Goal: Transaction & Acquisition: Purchase product/service

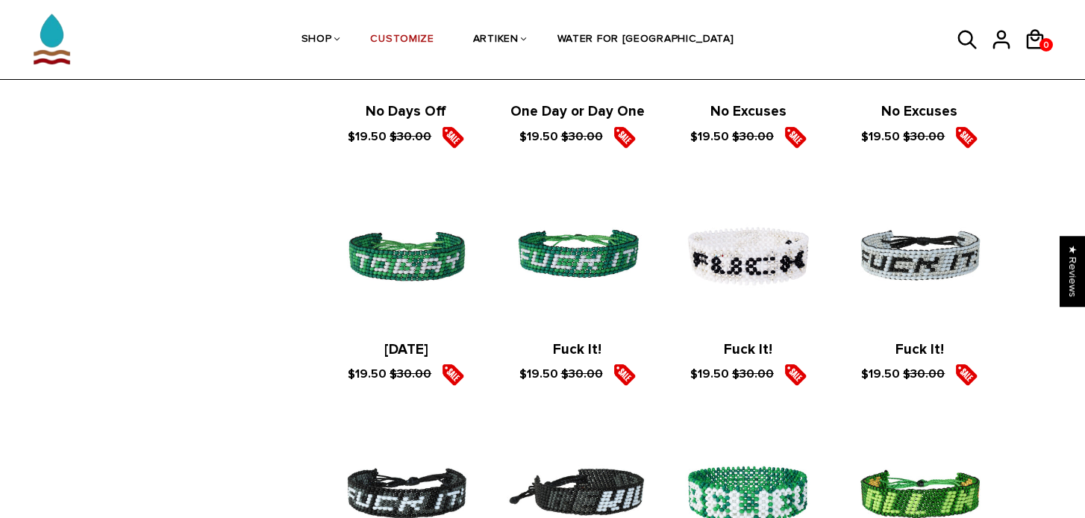
scroll to position [1869, 0]
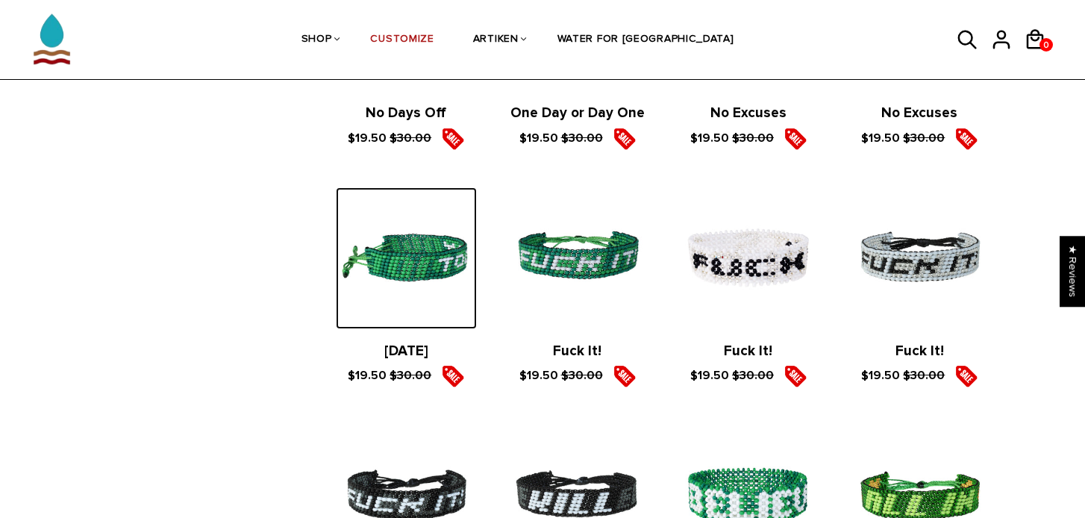
click at [426, 257] on img at bounding box center [406, 257] width 141 height 141
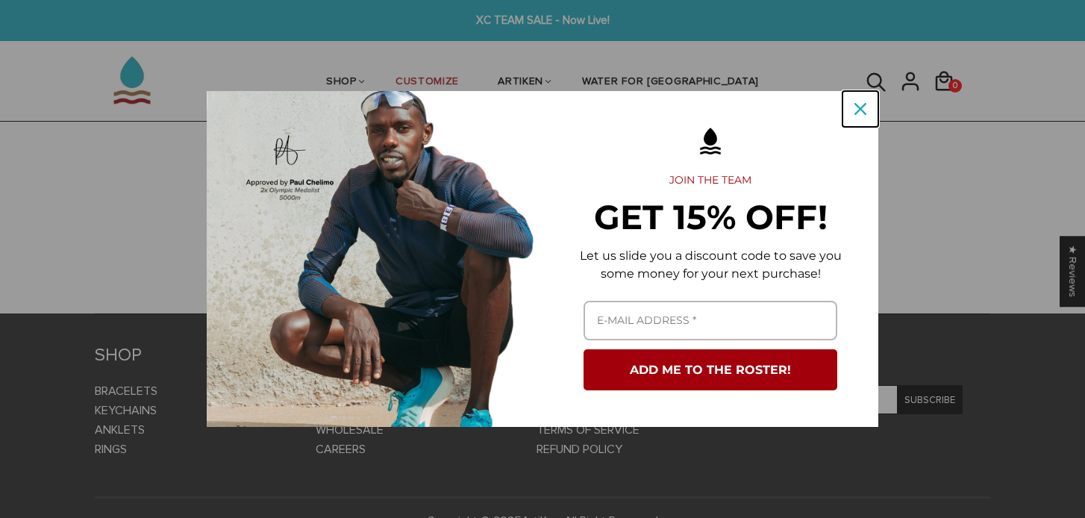
click at [863, 102] on div "Close" at bounding box center [860, 109] width 24 height 24
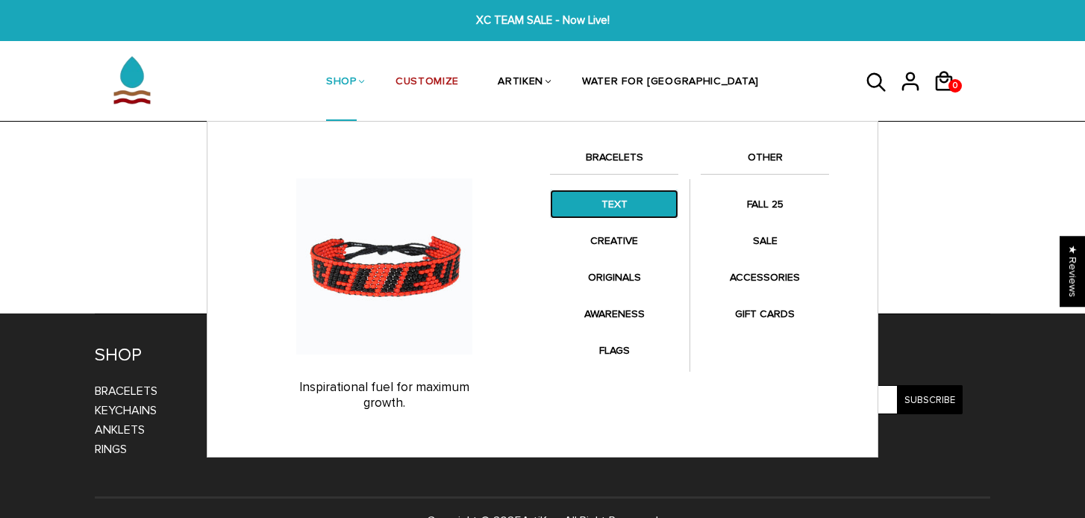
click at [613, 199] on link "TEXT" at bounding box center [614, 204] width 128 height 29
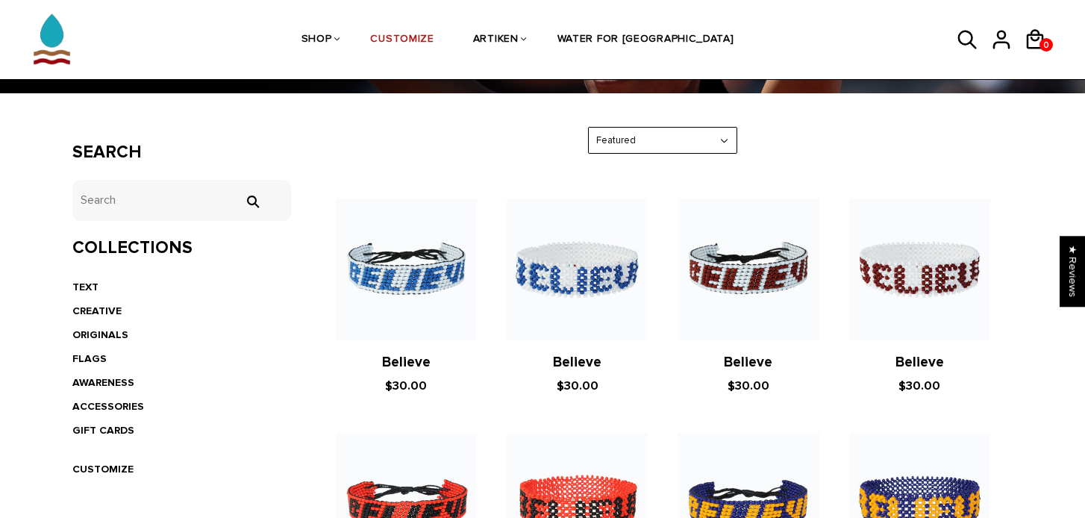
scroll to position [213, 0]
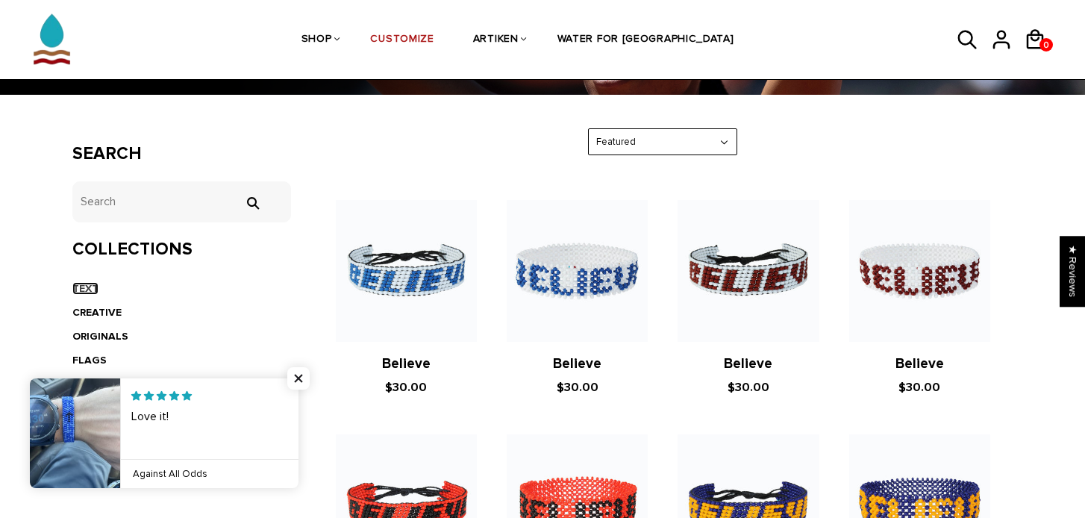
click at [92, 289] on link "TEXT" at bounding box center [85, 288] width 26 height 13
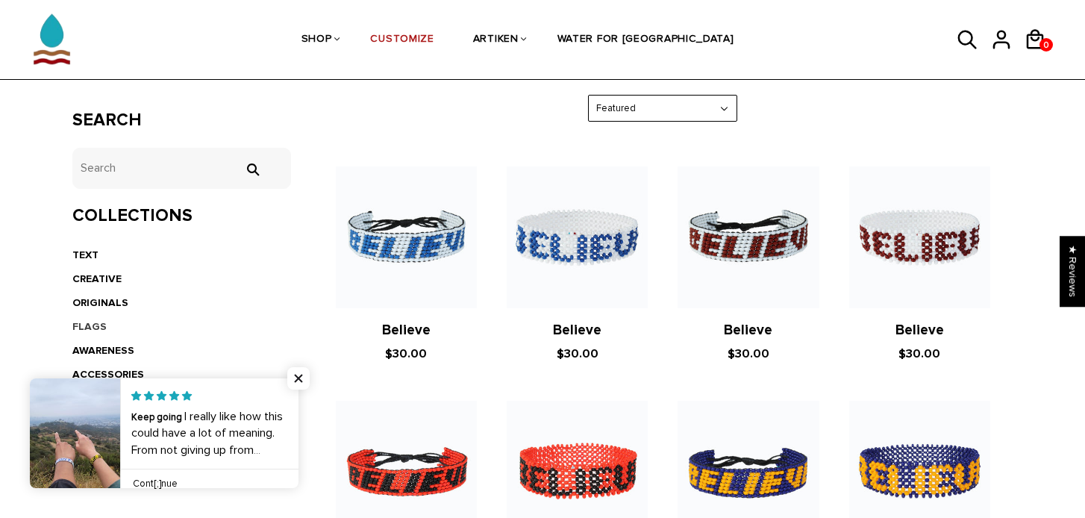
scroll to position [247, 0]
click at [96, 304] on link "ORIGINALS" at bounding box center [100, 301] width 56 height 13
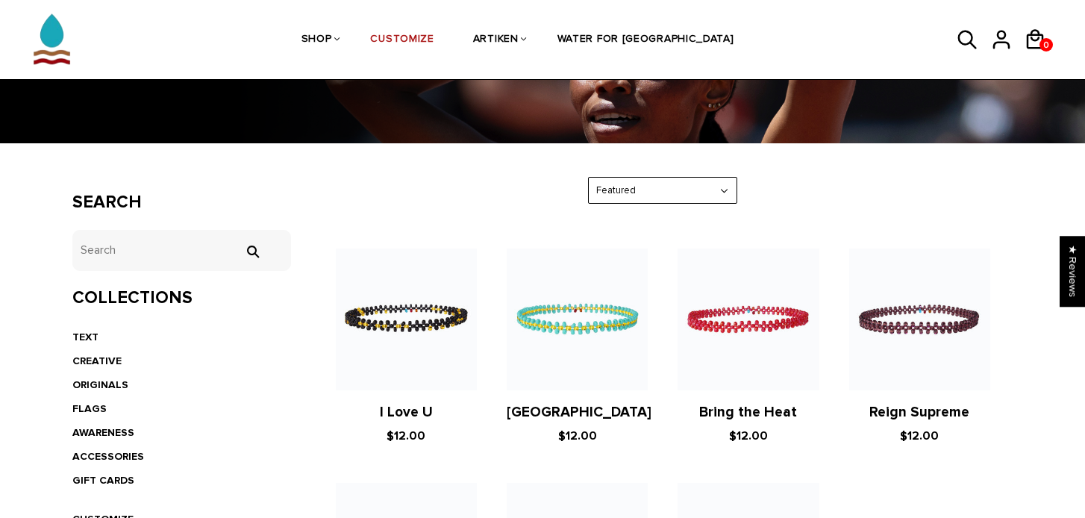
scroll to position [170, 0]
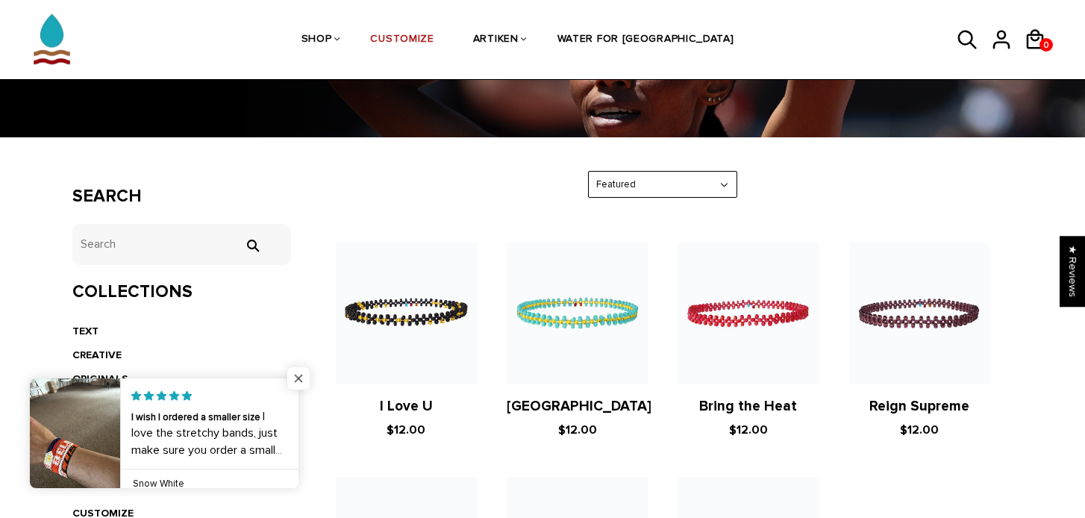
click at [293, 383] on span "Close popup widget" at bounding box center [298, 378] width 22 height 22
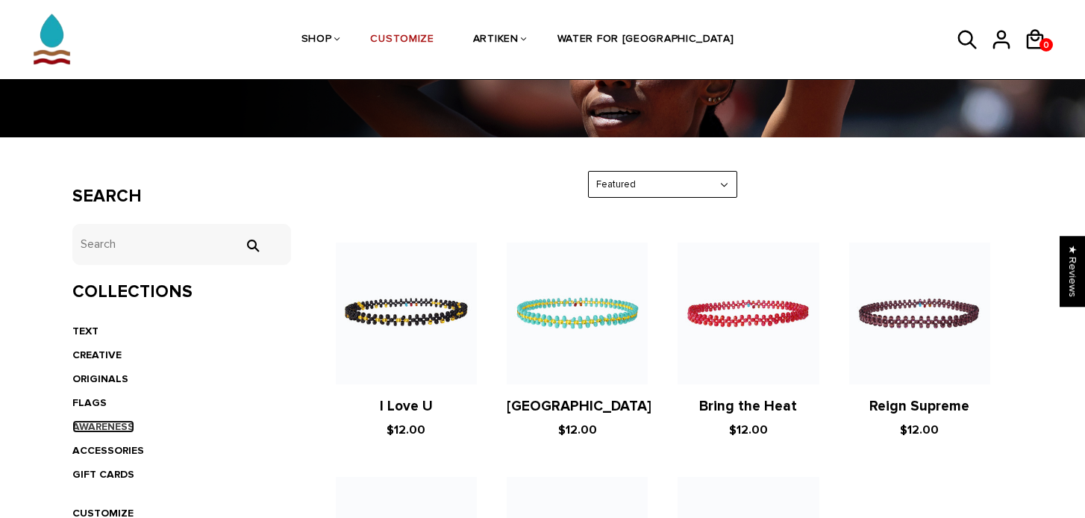
click at [106, 425] on link "AWARENESS" at bounding box center [103, 426] width 62 height 13
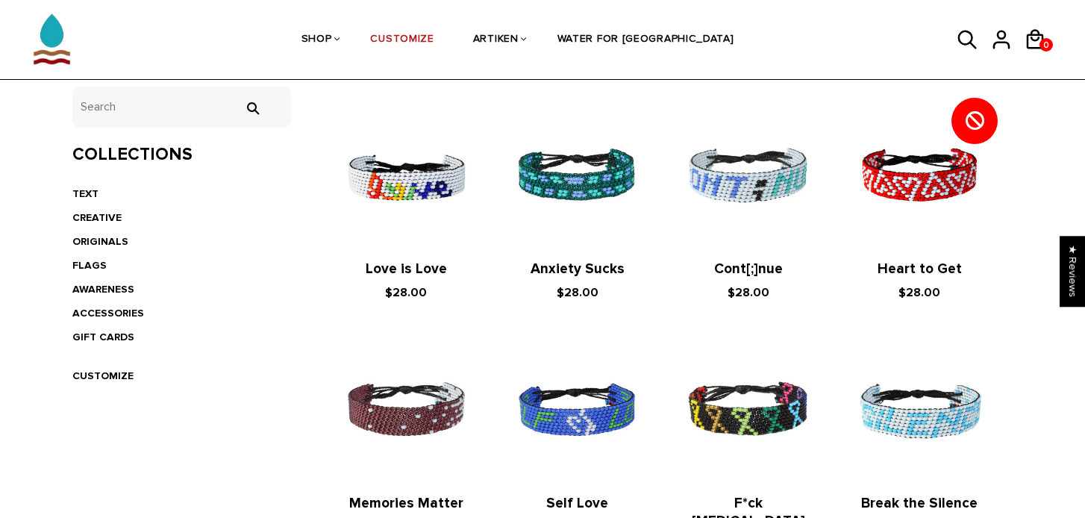
scroll to position [280, 0]
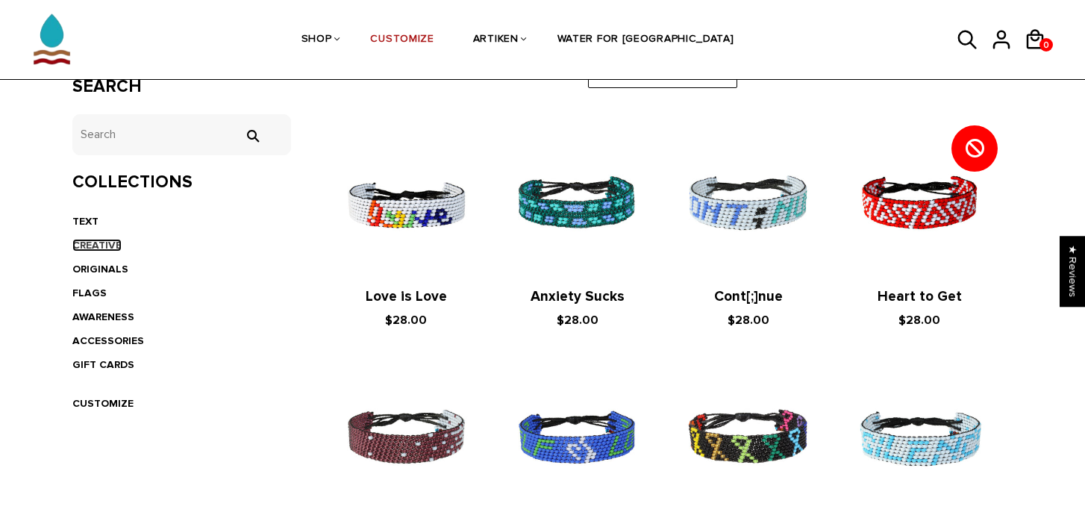
click at [96, 242] on link "CREATIVE" at bounding box center [96, 245] width 49 height 13
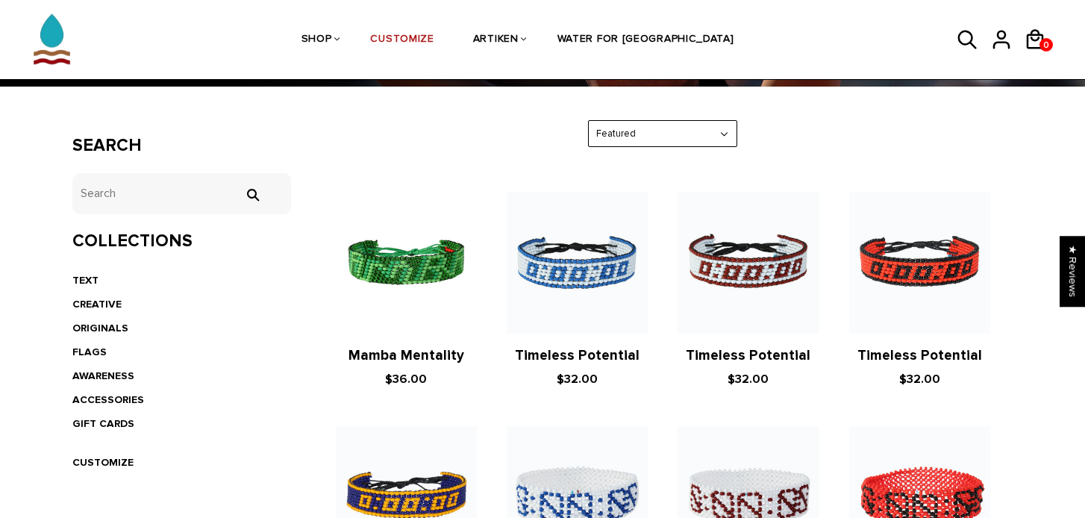
scroll to position [222, 0]
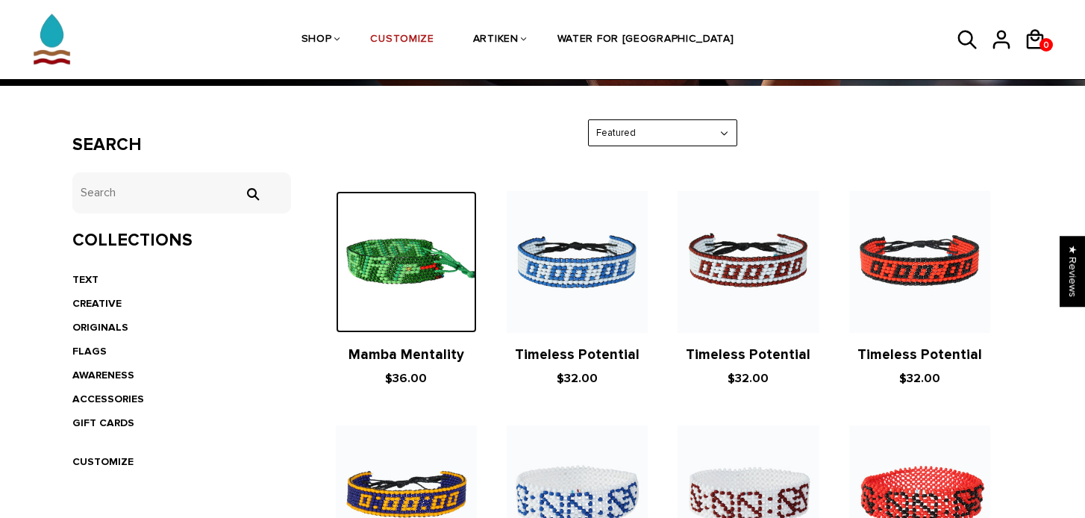
click at [432, 273] on img at bounding box center [406, 261] width 141 height 141
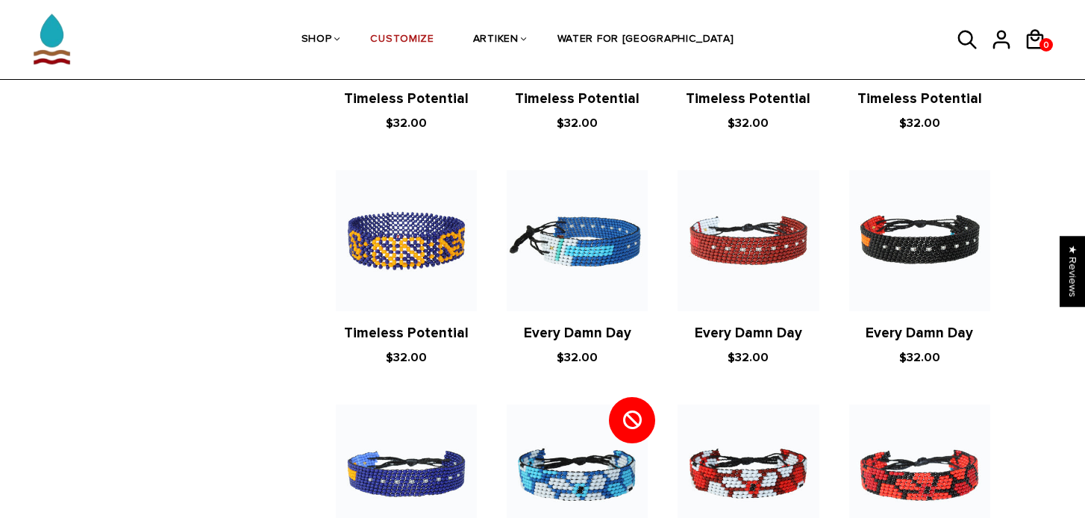
scroll to position [713, 0]
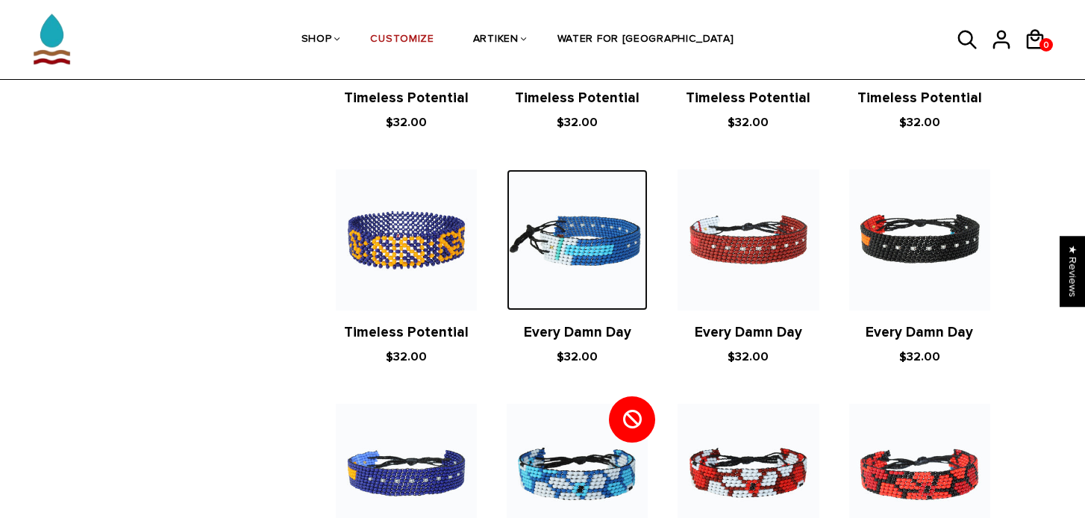
click at [581, 220] on img at bounding box center [577, 239] width 141 height 141
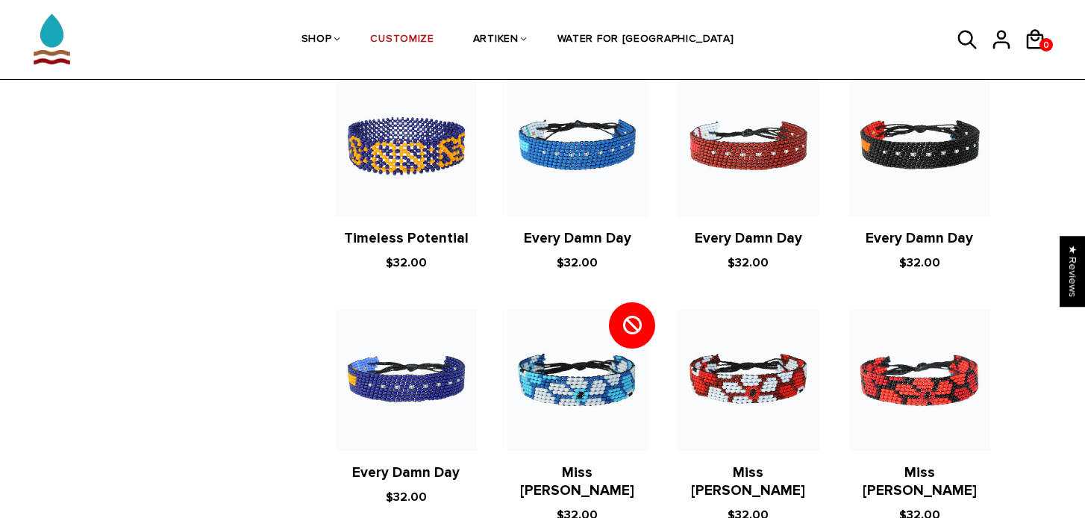
scroll to position [302, 0]
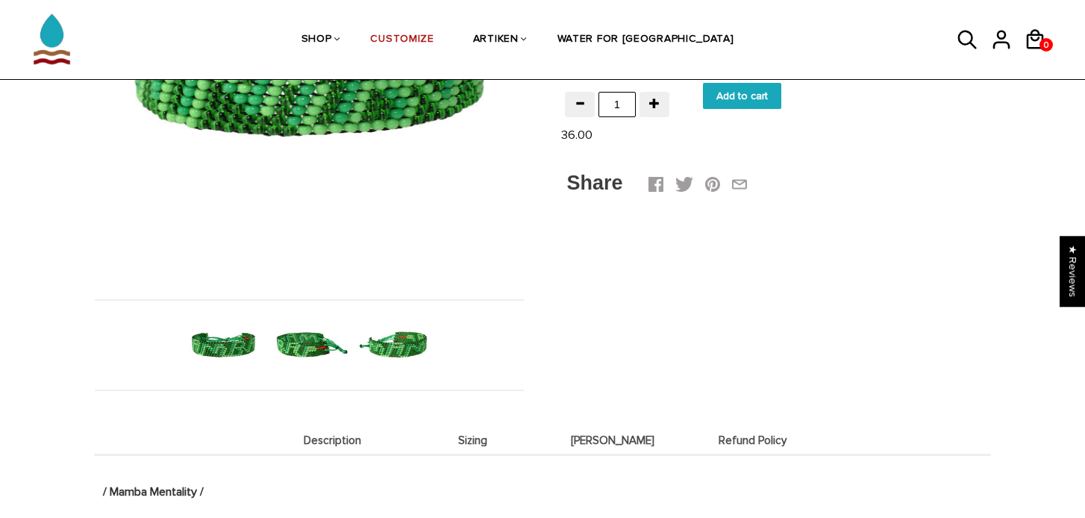
scroll to position [341, 0]
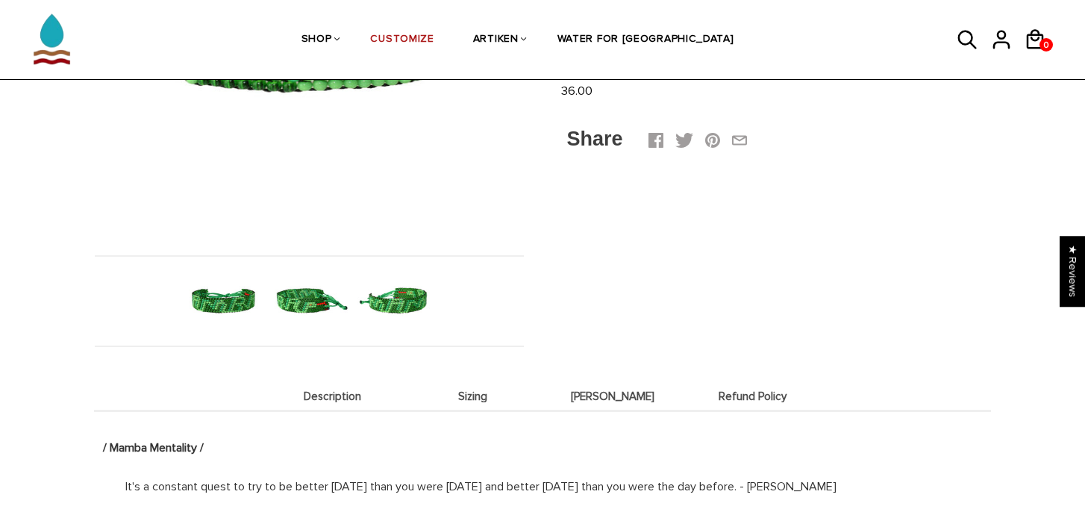
click at [400, 302] on img at bounding box center [395, 301] width 77 height 77
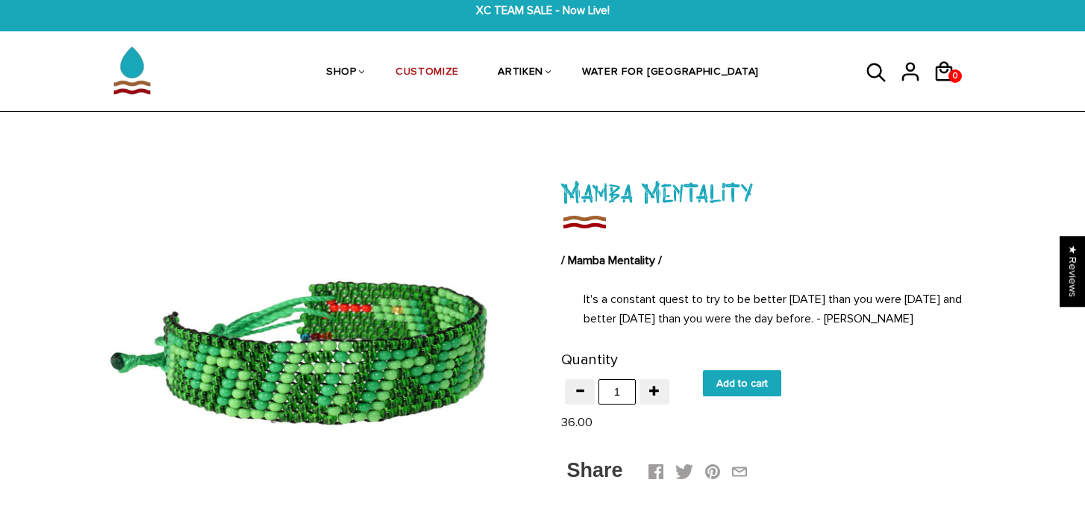
scroll to position [10, 0]
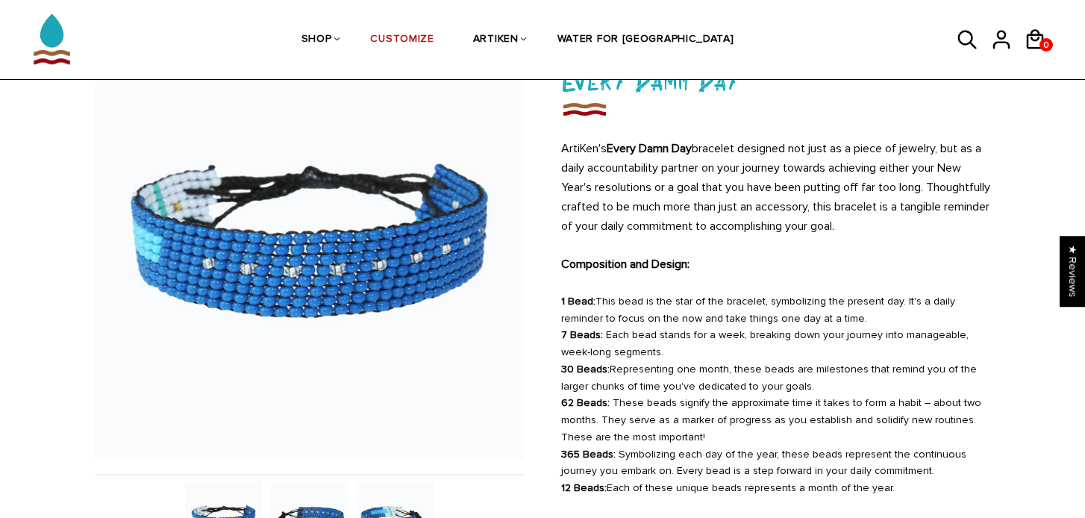
scroll to position [114, 0]
